Goal: Information Seeking & Learning: Check status

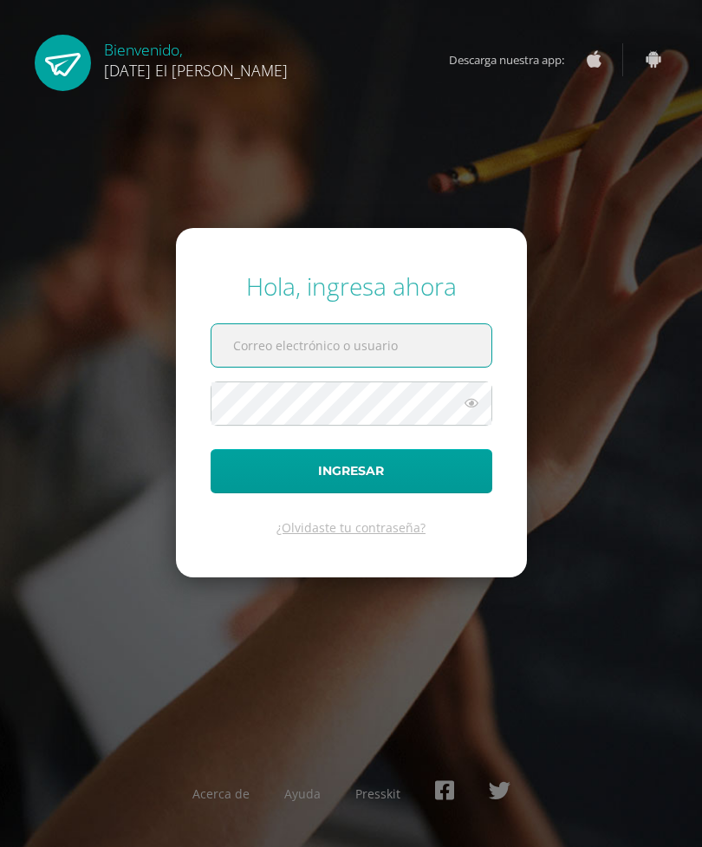
click at [411, 367] on input "text" at bounding box center [351, 345] width 280 height 42
click at [392, 367] on input "text" at bounding box center [351, 345] width 280 height 42
click at [400, 367] on input "text" at bounding box center [351, 345] width 280 height 42
click at [284, 367] on input "rjma" at bounding box center [351, 345] width 280 height 42
type input "[EMAIL_ADDRESS][DOMAIN_NAME]"
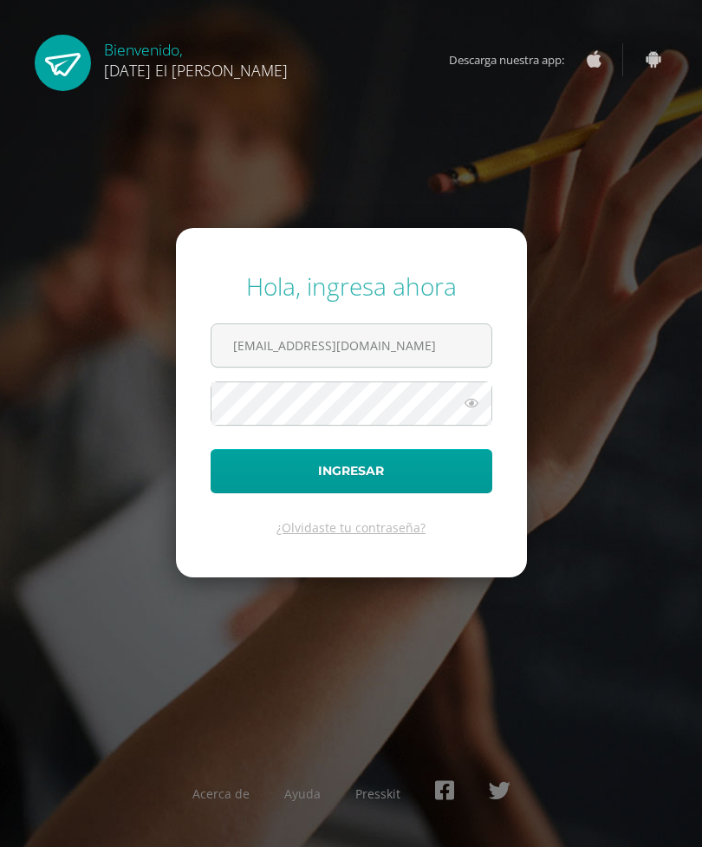
click at [374, 493] on button "Ingresar" at bounding box center [352, 471] width 282 height 44
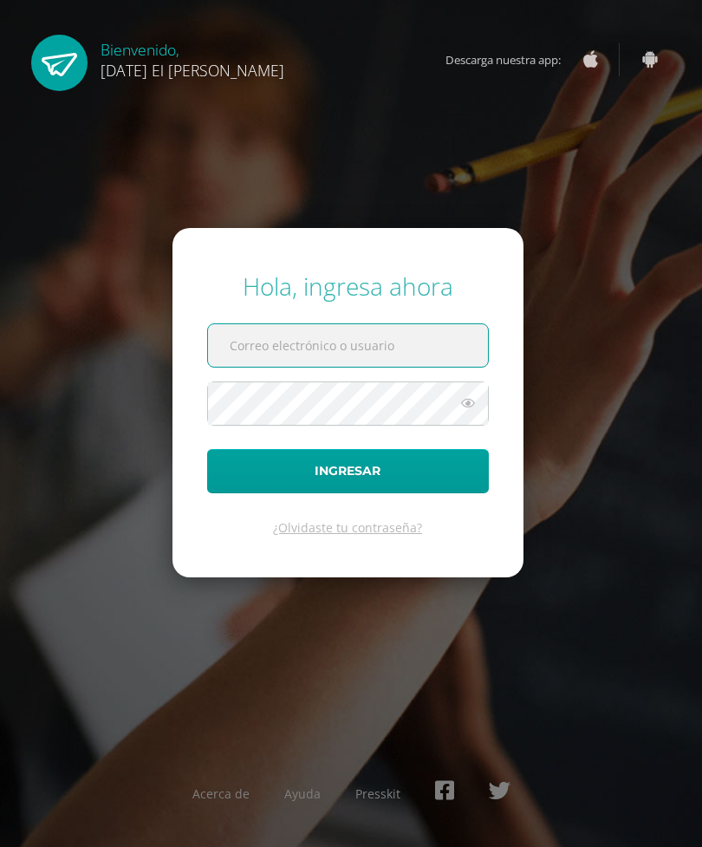
type input "[EMAIL_ADDRESS][DOMAIN_NAME]"
click at [348, 493] on button "Ingresar" at bounding box center [348, 471] width 282 height 44
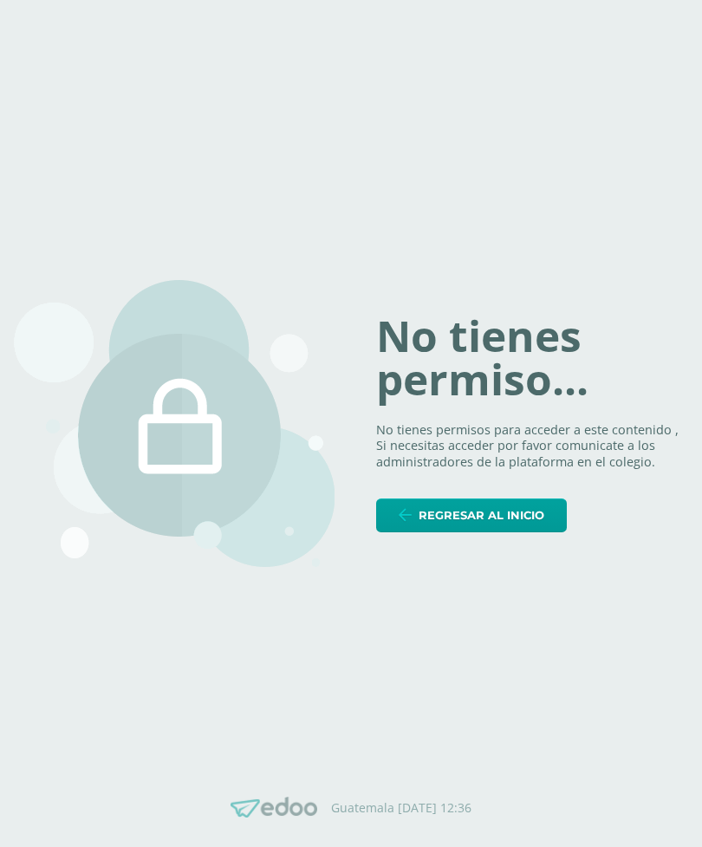
scroll to position [28, 0]
click at [520, 504] on span "Regresar al inicio" at bounding box center [482, 515] width 126 height 32
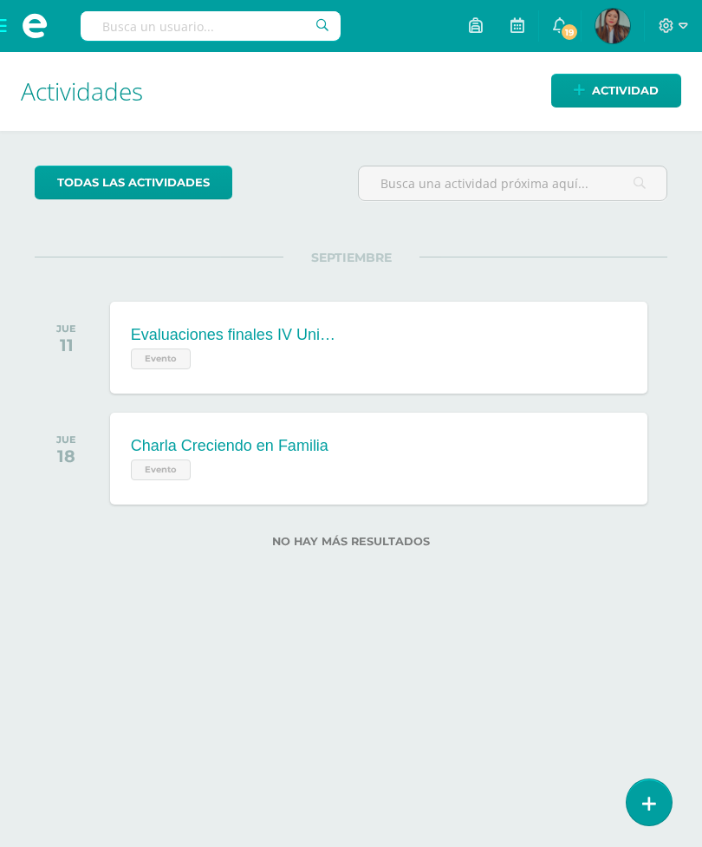
click at [258, 76] on h1 "Actividades" at bounding box center [351, 91] width 660 height 79
click at [233, 84] on h1 "Actividades" at bounding box center [351, 91] width 660 height 79
click at [257, 86] on h1 "Actividades" at bounding box center [351, 91] width 660 height 79
click at [148, 31] on input "text" at bounding box center [211, 25] width 260 height 29
type input "Lany Alvarez"
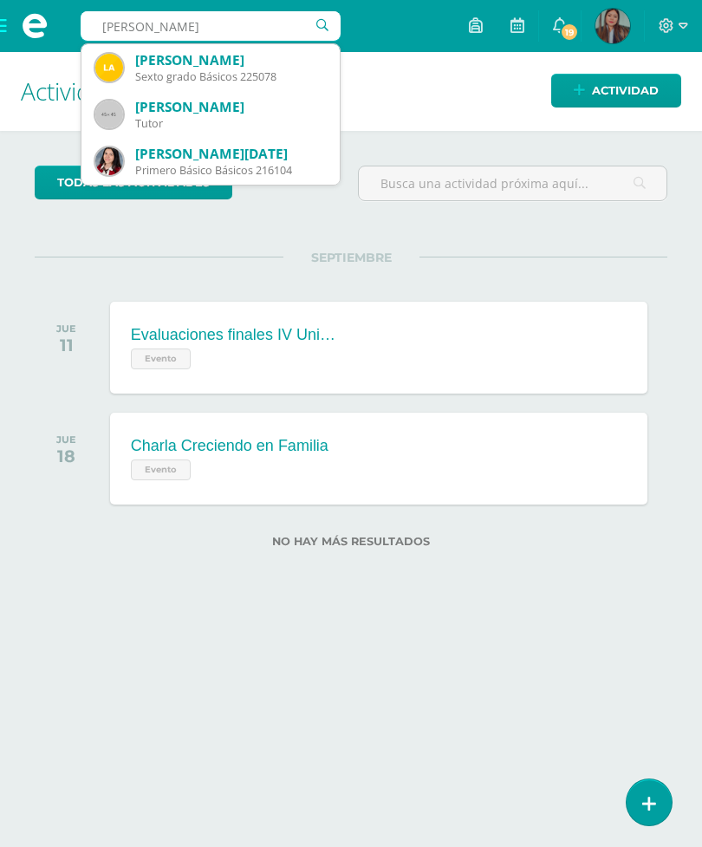
click at [190, 78] on div "Sexto grado Básicos 225078" at bounding box center [230, 76] width 191 height 15
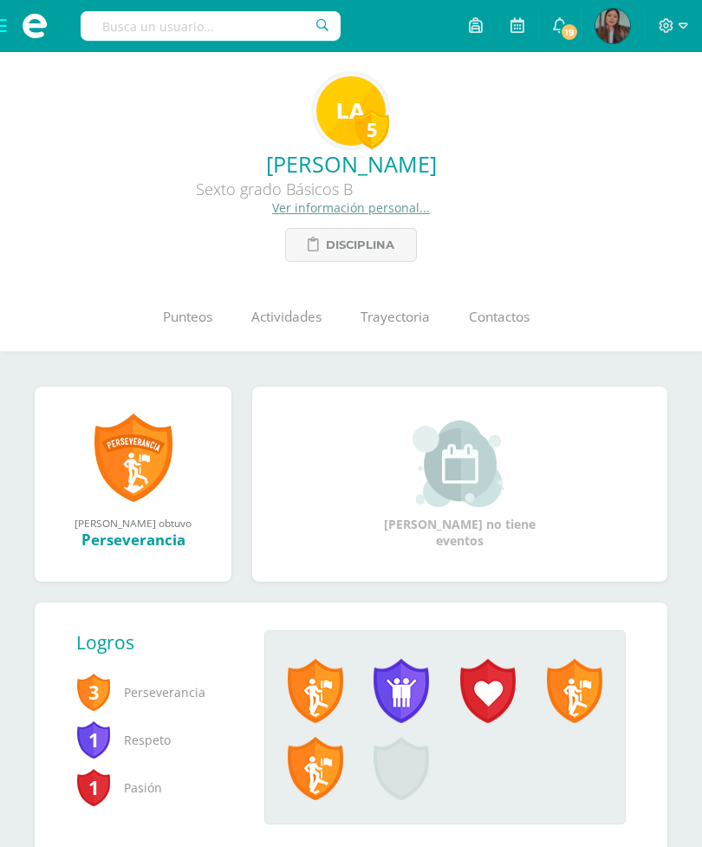
click at [178, 317] on span "Punteos" at bounding box center [187, 317] width 49 height 18
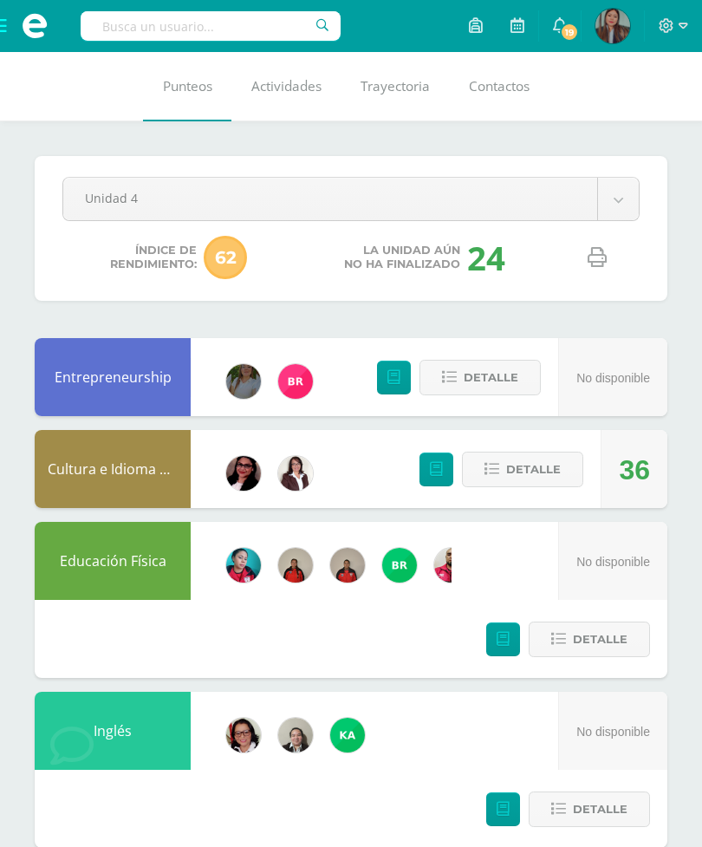
click at [603, 254] on icon at bounding box center [597, 257] width 19 height 19
